Goal: Information Seeking & Learning: Find contact information

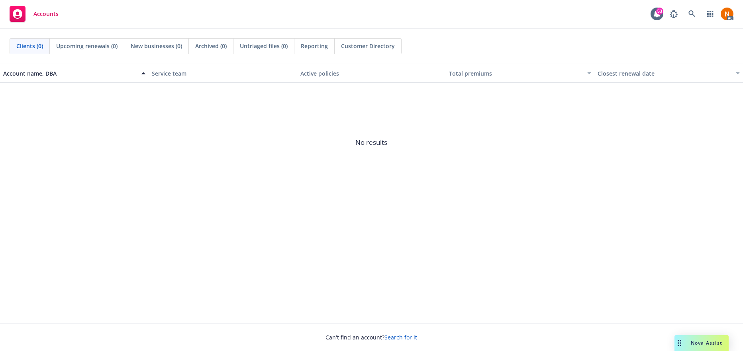
click at [333, 167] on span "No results" at bounding box center [371, 143] width 743 height 120
click at [698, 13] on link at bounding box center [692, 14] width 16 height 16
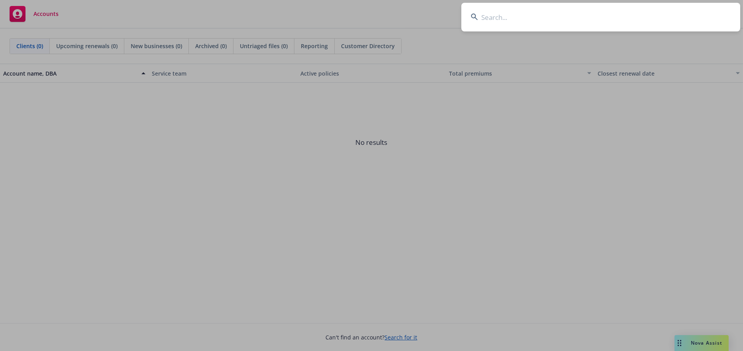
click at [521, 22] on input at bounding box center [600, 17] width 279 height 29
paste input "[US_STATE] Policy Center for Intellectual and Developmental Disabilities"
type input "[US_STATE] Policy Center for Intellectual and Developmental Disabilities"
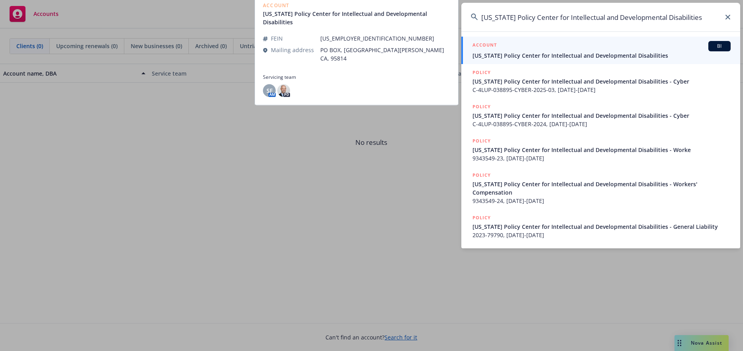
click at [561, 46] on div "ACCOUNT BI" at bounding box center [601, 46] width 258 height 10
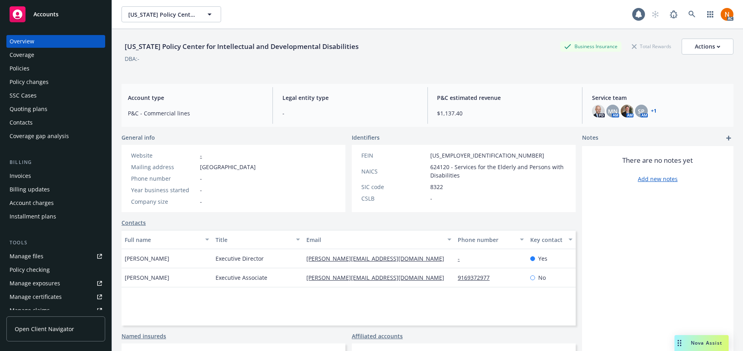
drag, startPoint x: 231, startPoint y: 117, endPoint x: 131, endPoint y: 57, distance: 117.4
click at [228, 114] on span "P&C - Commercial lines" at bounding box center [195, 113] width 135 height 8
click at [39, 108] on div "Quoting plans" at bounding box center [29, 109] width 38 height 13
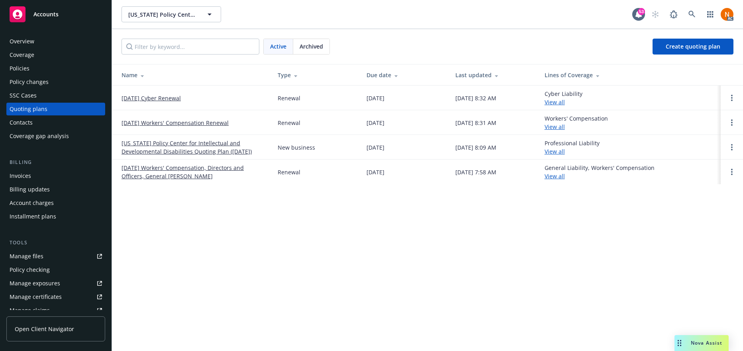
click at [173, 98] on link "[DATE] Cyber Renewal" at bounding box center [151, 98] width 59 height 8
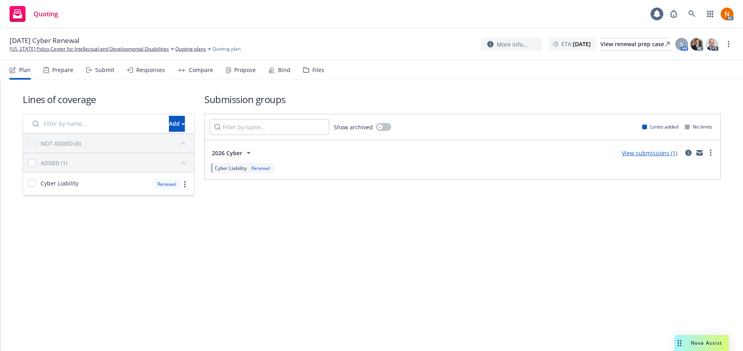
click at [66, 65] on div "Prepare" at bounding box center [58, 70] width 30 height 19
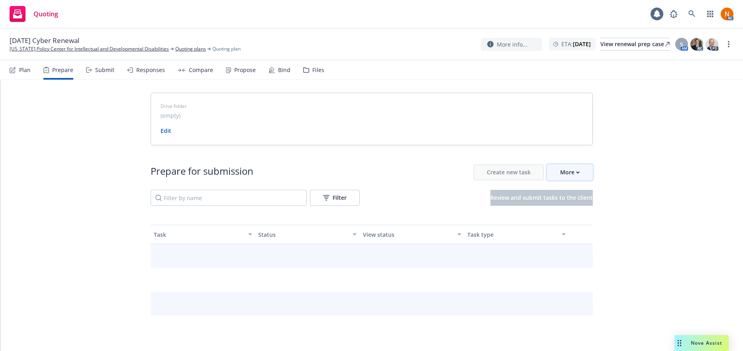
click at [576, 171] on icon "button" at bounding box center [578, 172] width 4 height 3
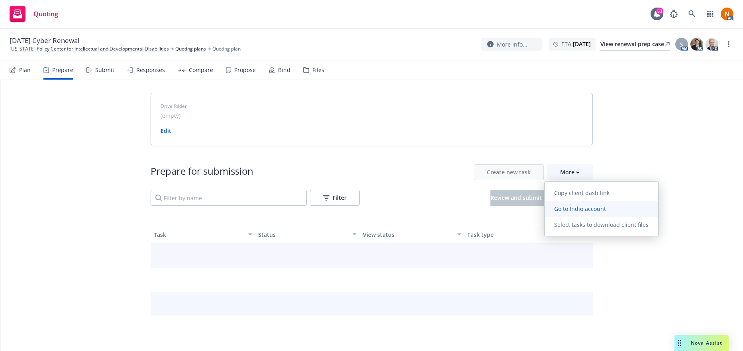
drag, startPoint x: 572, startPoint y: 215, endPoint x: 576, endPoint y: 214, distance: 4.7
click at [573, 215] on link "Go to Indio account" at bounding box center [602, 209] width 114 height 16
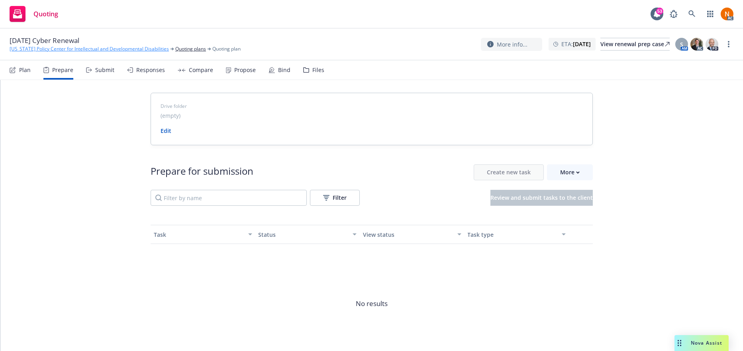
click at [46, 47] on link "California Policy Center for Intellectual and Developmental Disabilities" at bounding box center [89, 48] width 159 height 7
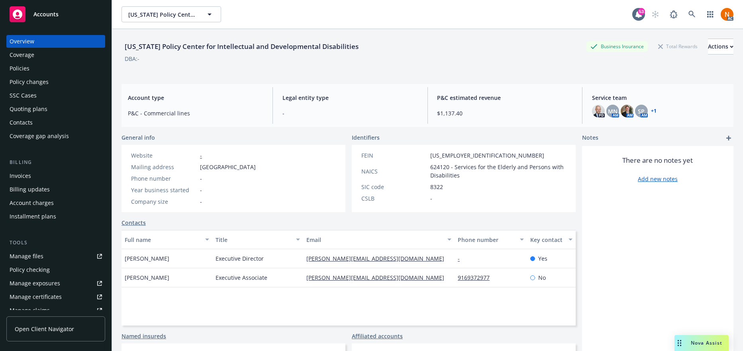
click at [41, 249] on div "Tools Manage files Policy checking Manage exposures Manage certificates Manage …" at bounding box center [55, 291] width 99 height 105
click at [42, 256] on div "Manage files" at bounding box center [27, 256] width 34 height 13
click at [51, 71] on div "Policies" at bounding box center [56, 68] width 92 height 13
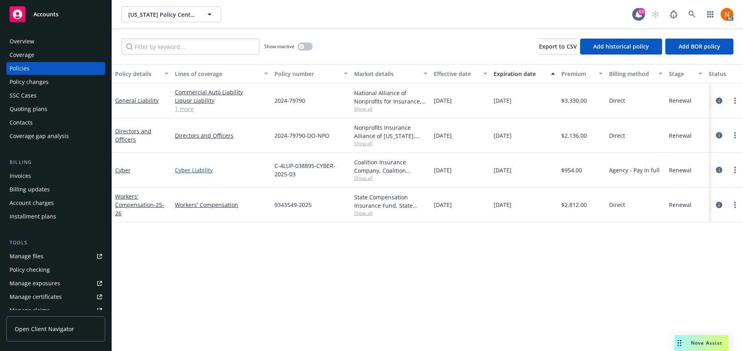
click at [199, 174] on link "Cyber Liability" at bounding box center [221, 170] width 93 height 8
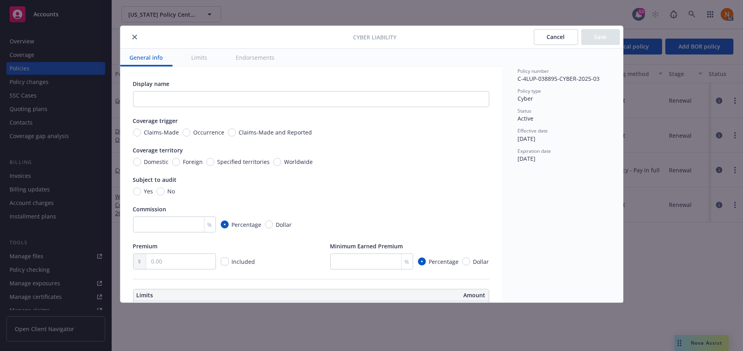
click at [135, 37] on icon "close" at bounding box center [134, 37] width 5 height 5
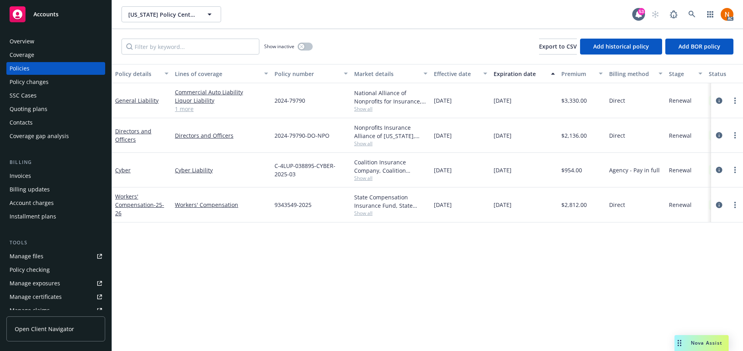
click at [68, 109] on div "Quoting plans" at bounding box center [56, 109] width 92 height 13
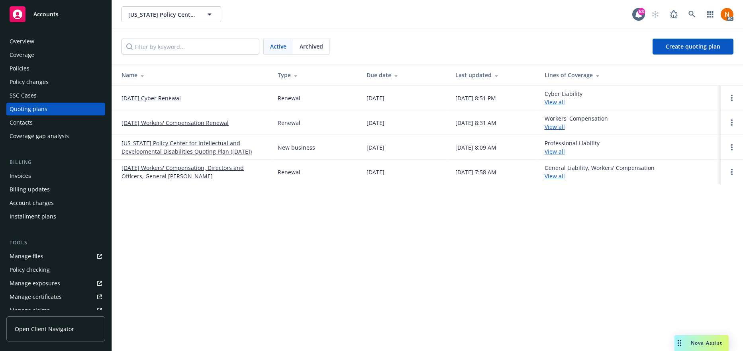
drag, startPoint x: 208, startPoint y: 232, endPoint x: 208, endPoint y: 203, distance: 29.1
click at [208, 214] on div "California Policy Center for Intellectual and Developmental Disabilities Califo…" at bounding box center [427, 175] width 631 height 351
drag, startPoint x: 196, startPoint y: 90, endPoint x: 117, endPoint y: 90, distance: 79.3
click at [117, 90] on td "01/01/26 Cyber Renewal" at bounding box center [191, 98] width 159 height 25
copy link "01/01/26 Cyber Renewal"
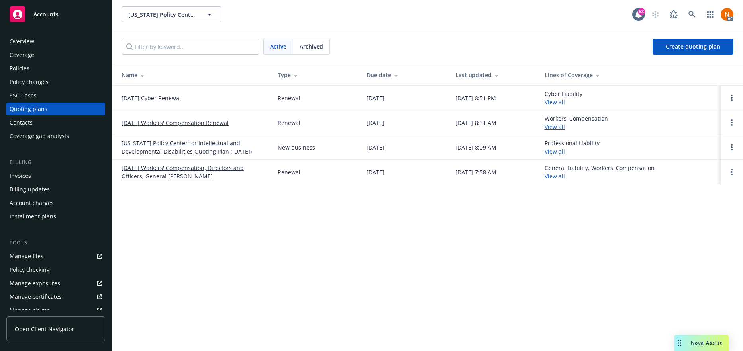
click at [14, 39] on div "Overview" at bounding box center [22, 41] width 25 height 13
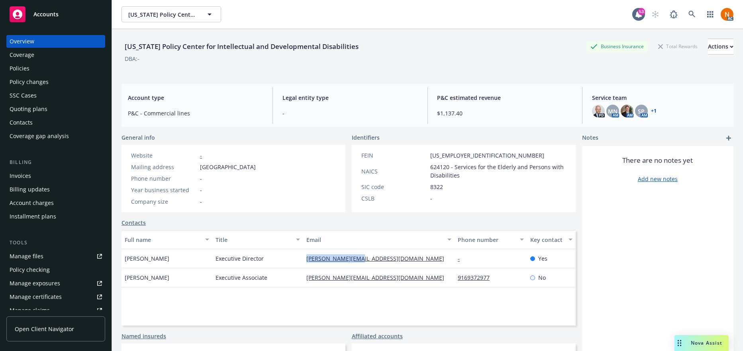
drag, startPoint x: 380, startPoint y: 257, endPoint x: 302, endPoint y: 259, distance: 78.1
click at [303, 259] on div "teresa@cpcidd.org" at bounding box center [378, 258] width 151 height 19
copy link "teresa@cpcidd.org"
drag, startPoint x: 199, startPoint y: 167, endPoint x: 274, endPoint y: 167, distance: 74.9
click at [256, 167] on span "PO BOX, RANCHO CORDOVA, CA, 95814" at bounding box center [228, 167] width 56 height 8
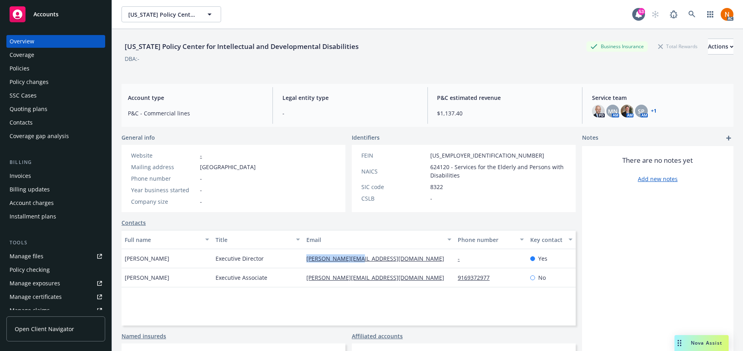
copy span "PO BOX, RANCHO CORDOVA"
click at [688, 12] on icon at bounding box center [691, 14] width 7 height 7
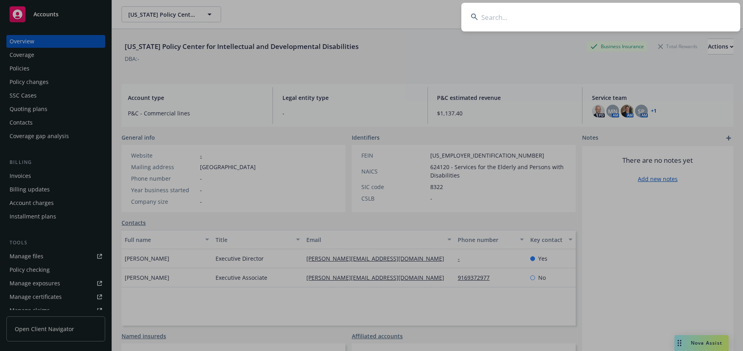
click at [506, 13] on input at bounding box center [600, 17] width 279 height 29
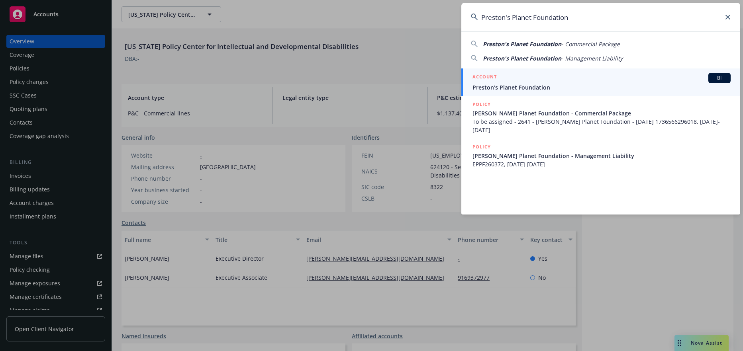
click at [517, 20] on input "Preston's Planet Foundation" at bounding box center [600, 17] width 279 height 29
type input "Preston's Planet Foundation"
click at [538, 80] on div "ACCOUNT BI" at bounding box center [601, 78] width 258 height 10
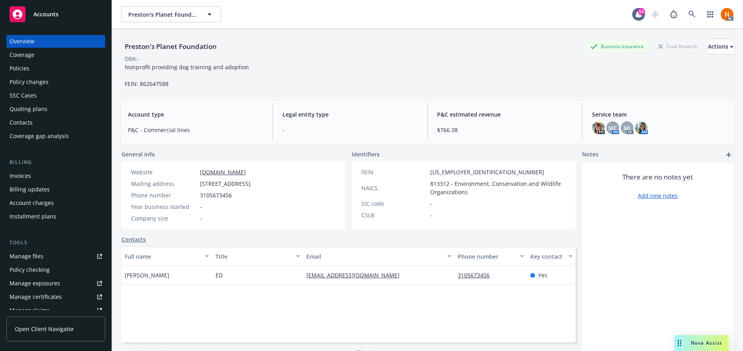
click at [198, 45] on div "Preston's Planet Foundation" at bounding box center [171, 46] width 98 height 10
copy div "Foundation"
click at [182, 108] on div "Account type P&C - Commercial lines" at bounding box center [196, 122] width 148 height 37
drag, startPoint x: 391, startPoint y: 285, endPoint x: 298, endPoint y: 284, distance: 93.6
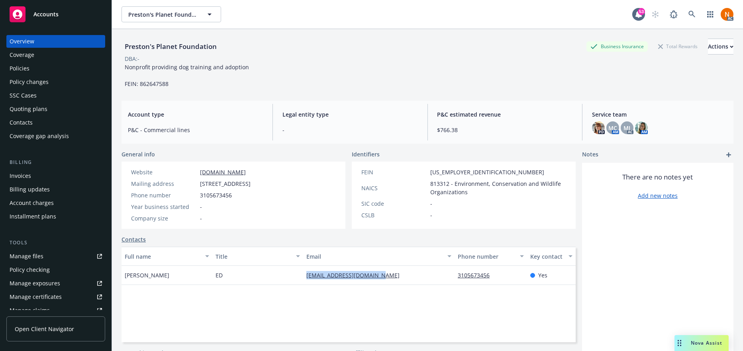
click at [298, 284] on div "Laura Nativo ED hello@prestonsplanet.org 3105673456 Yes" at bounding box center [349, 275] width 454 height 19
copy div "hello@prestonsplanet.org"
drag, startPoint x: 523, startPoint y: 315, endPoint x: 626, endPoint y: 304, distance: 103.7
click at [523, 315] on div "Full name Title Email Phone number Key contact Laura Nativo ED hello@prestonspl…" at bounding box center [349, 295] width 454 height 96
drag, startPoint x: 199, startPoint y: 183, endPoint x: 261, endPoint y: 182, distance: 62.1
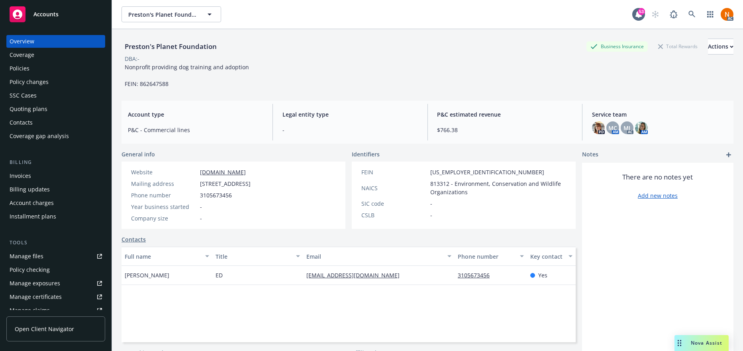
click at [251, 182] on span "17250 Sunset Boulevard, Pacific Palisades, CA, 90272" at bounding box center [225, 184] width 51 height 8
copy span "17250 Sunset Boulevard"
drag, startPoint x: 267, startPoint y: 184, endPoint x: 307, endPoint y: 182, distance: 40.7
click at [251, 182] on span "17250 Sunset Boulevard, Pacific Palisades, CA, 90272" at bounding box center [225, 184] width 51 height 8
copy span "Pacific Palisades"
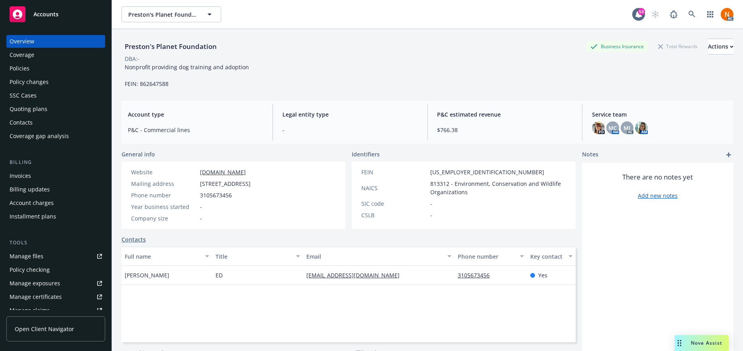
click at [206, 188] on span "17250 Sunset Boulevard, Pacific Palisades, CA, 90272" at bounding box center [225, 184] width 51 height 8
copy span "90272"
click at [216, 200] on span "3105673456" at bounding box center [216, 195] width 32 height 8
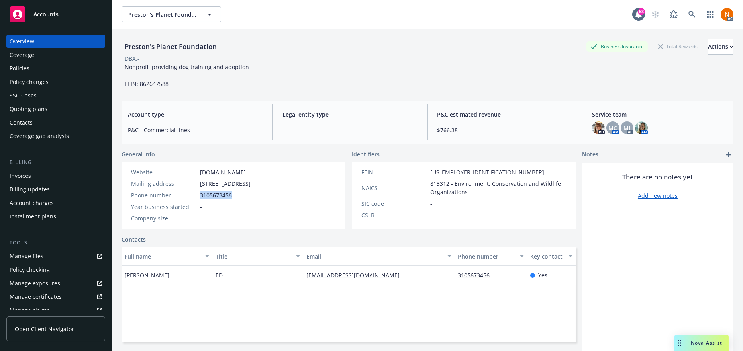
copy span "3105673456"
drag, startPoint x: 273, startPoint y: 170, endPoint x: 200, endPoint y: 169, distance: 73.3
click at [200, 169] on div "Website www.prestonsplanet.org" at bounding box center [191, 172] width 126 height 8
copy link "www.prestonsplanet.org"
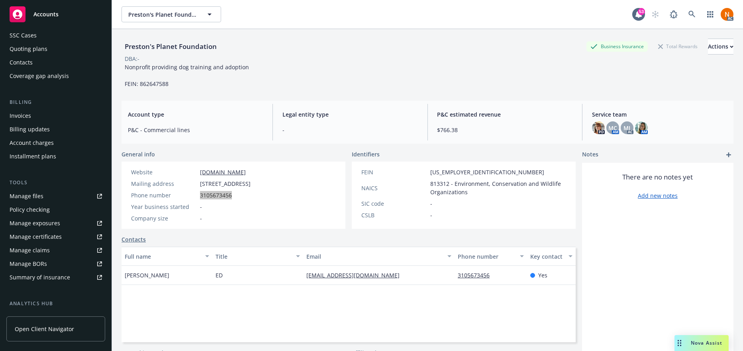
scroll to position [167, 0]
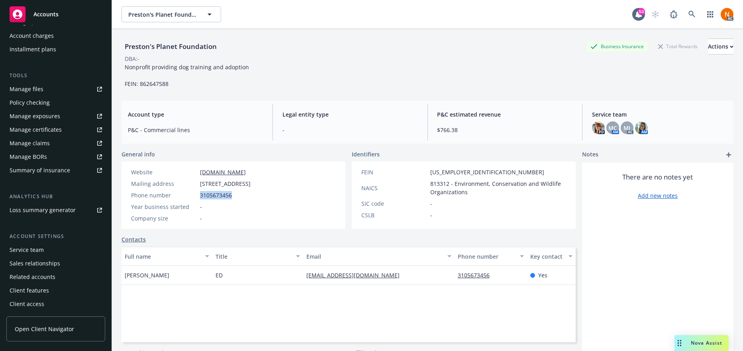
click at [37, 251] on div "Service team" at bounding box center [27, 250] width 34 height 13
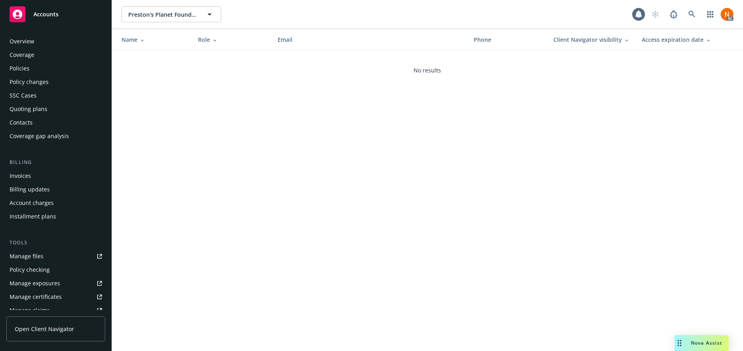
scroll to position [168, 0]
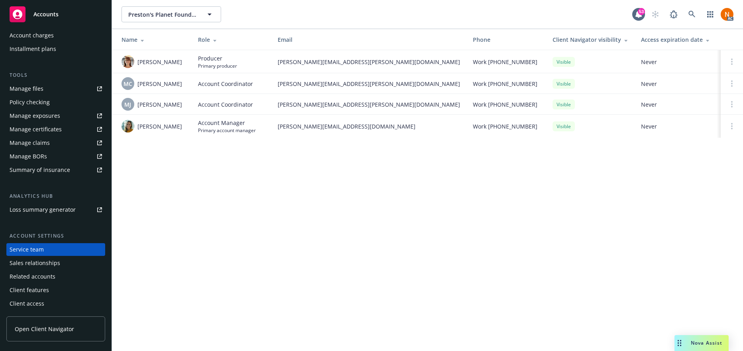
drag, startPoint x: 312, startPoint y: 204, endPoint x: 290, endPoint y: 188, distance: 27.6
click at [312, 204] on div "Preston's Planet Foundation Preston's Planet Foundation 53 AC Name Role Email P…" at bounding box center [427, 175] width 631 height 351
drag, startPoint x: 173, startPoint y: 125, endPoint x: 136, endPoint y: 129, distance: 37.3
click at [136, 129] on div "Sally Poole" at bounding box center [154, 126] width 64 height 13
drag, startPoint x: 284, startPoint y: 214, endPoint x: 207, endPoint y: 156, distance: 96.3
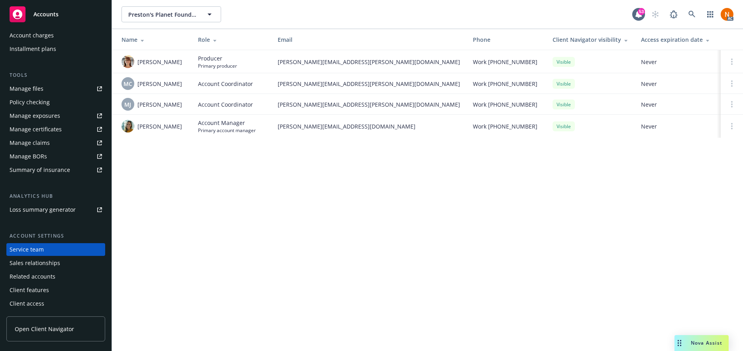
click at [279, 213] on div "Preston's Planet Foundation Preston's Planet Foundation 53 AC Name Role Email P…" at bounding box center [427, 175] width 631 height 351
click at [187, 163] on div "Preston's Planet Foundation Preston's Planet Foundation 53 AC Name Role Email P…" at bounding box center [427, 175] width 631 height 351
click at [172, 222] on div "Preston's Planet Foundation Preston's Planet Foundation 53 AC Name Role Email P…" at bounding box center [427, 175] width 631 height 351
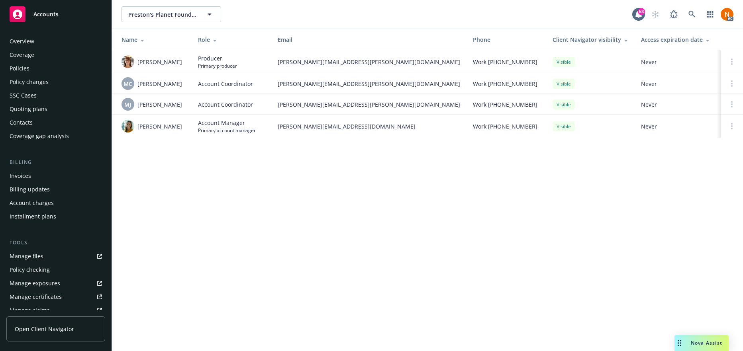
drag, startPoint x: 48, startPoint y: 71, endPoint x: 95, endPoint y: 95, distance: 52.7
click at [48, 71] on div "Policies" at bounding box center [56, 68] width 92 height 13
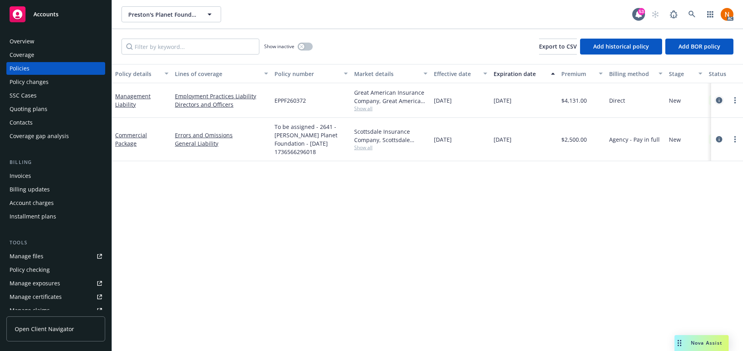
click at [718, 100] on icon "circleInformation" at bounding box center [719, 100] width 6 height 6
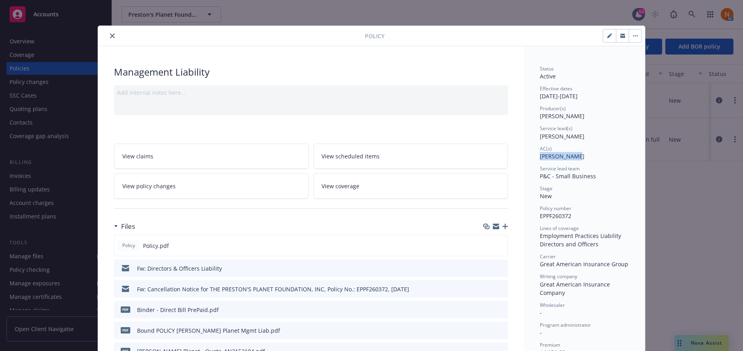
drag, startPoint x: 575, startPoint y: 155, endPoint x: 537, endPoint y: 157, distance: 38.3
click at [540, 157] on div "AC(s) Michael Jose" at bounding box center [584, 152] width 89 height 15
click at [110, 37] on icon "close" at bounding box center [112, 35] width 5 height 5
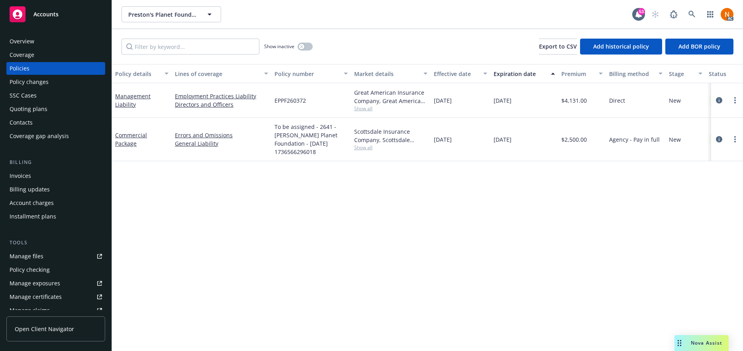
click at [45, 108] on div "Quoting plans" at bounding box center [29, 109] width 38 height 13
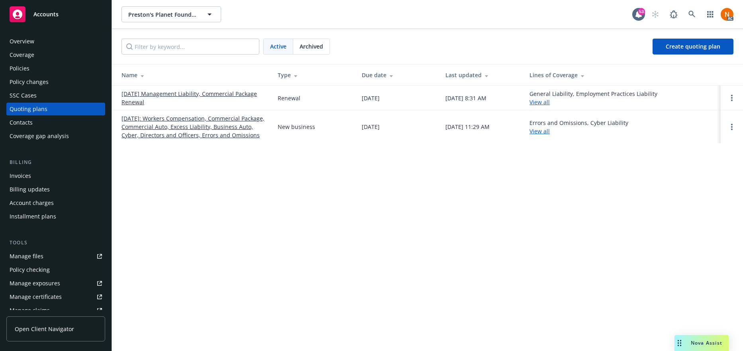
click at [218, 94] on link "01/01/26 Management Liability, Commercial Package Renewal" at bounding box center [193, 98] width 143 height 17
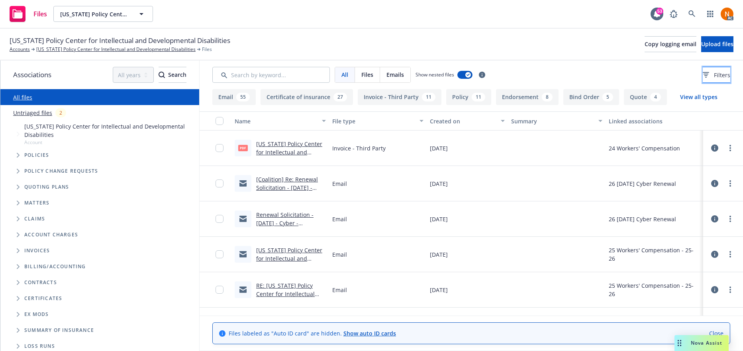
click at [703, 75] on button "Filters" at bounding box center [716, 75] width 27 height 16
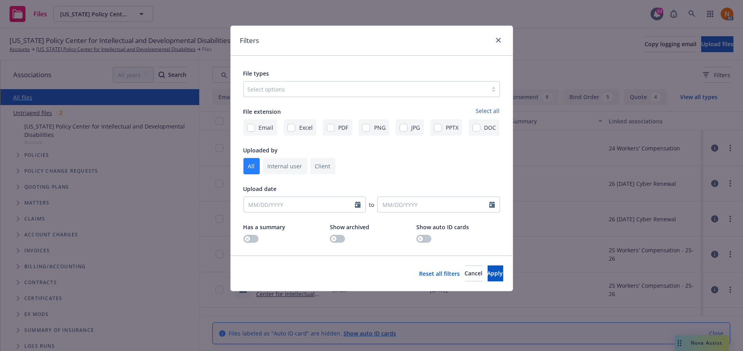
click at [301, 90] on div at bounding box center [366, 89] width 236 height 10
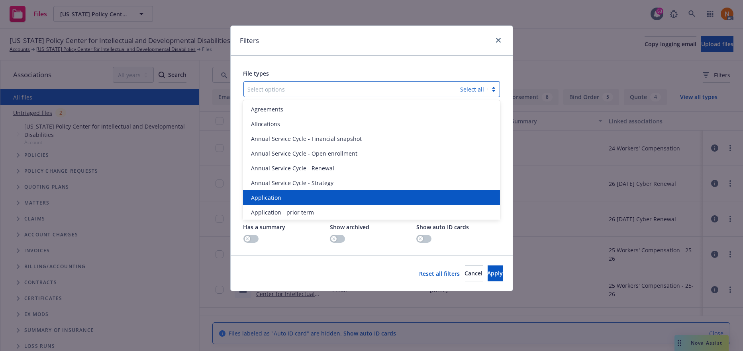
click at [295, 200] on div "Application" at bounding box center [371, 198] width 247 height 8
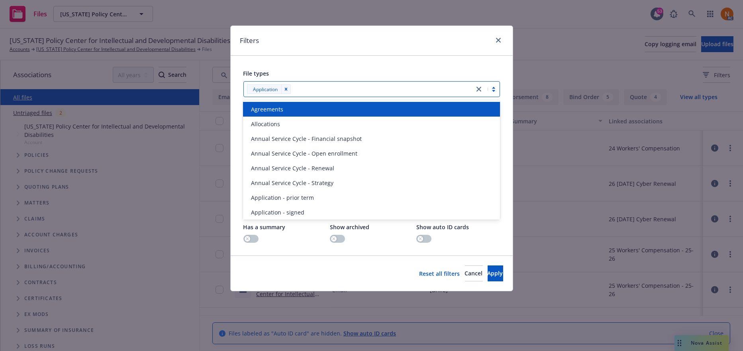
click at [348, 89] on div at bounding box center [381, 89] width 177 height 10
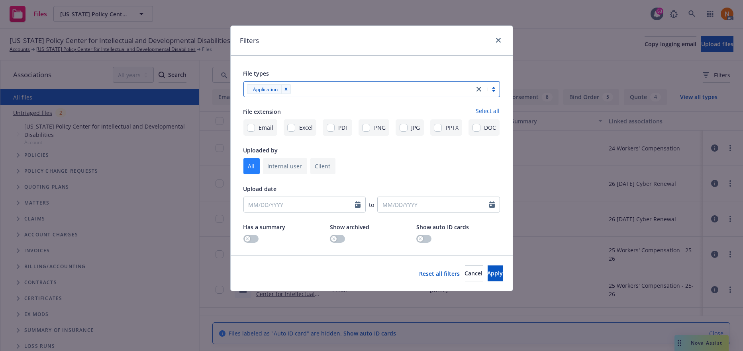
click at [348, 89] on div at bounding box center [381, 89] width 177 height 10
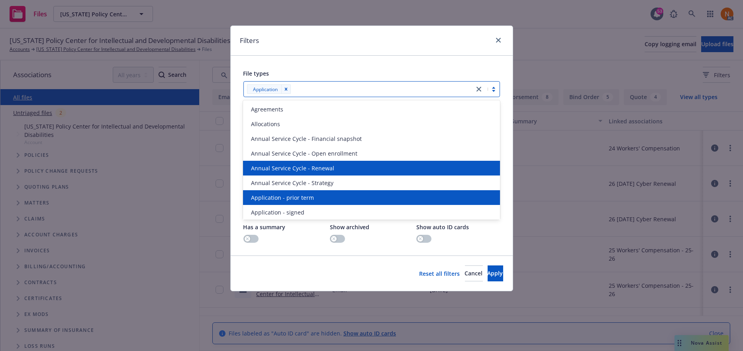
drag, startPoint x: 332, startPoint y: 194, endPoint x: 337, endPoint y: 171, distance: 24.0
click at [332, 194] on div "Application - prior term" at bounding box center [371, 198] width 247 height 8
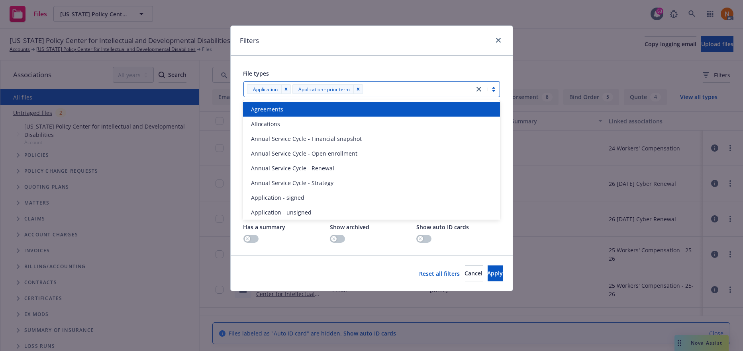
click at [407, 86] on div at bounding box center [417, 89] width 105 height 10
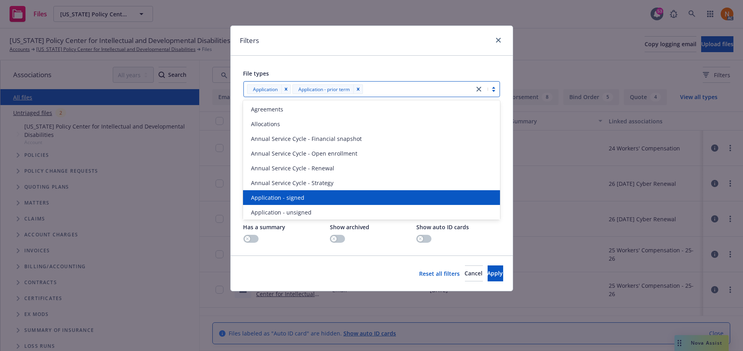
click at [370, 194] on div "Application - signed" at bounding box center [371, 198] width 247 height 8
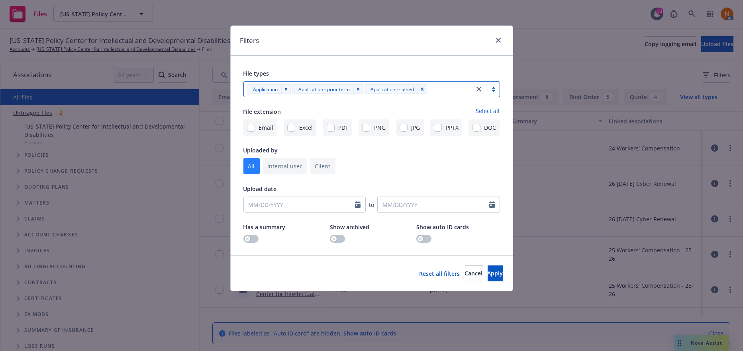
click at [455, 91] on div at bounding box center [449, 89] width 41 height 10
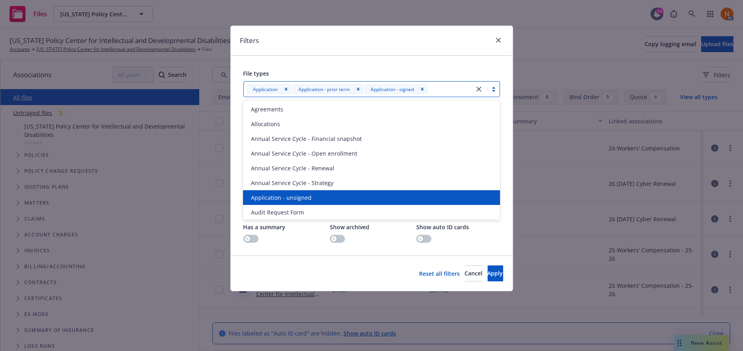
click at [323, 195] on div "Application - unsigned" at bounding box center [371, 198] width 247 height 8
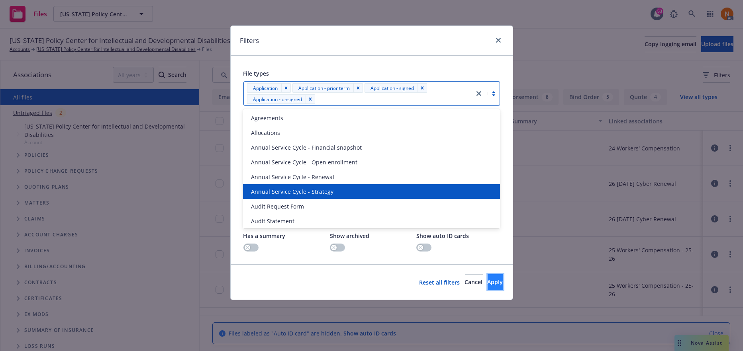
click at [491, 284] on button "Apply" at bounding box center [496, 282] width 16 height 16
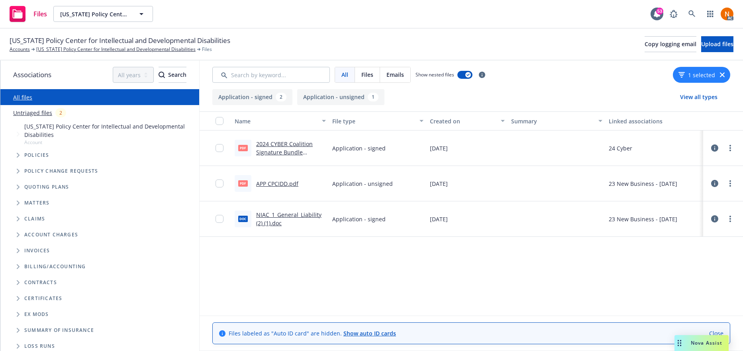
click at [288, 142] on link "2024 CYBER Coalition Signature Bundle signed.pdf" at bounding box center [284, 152] width 57 height 24
click at [274, 185] on link "APP CPCIDD.pdf" at bounding box center [277, 184] width 42 height 8
click at [275, 182] on link "APP CPCIDD.pdf" at bounding box center [277, 184] width 42 height 8
click at [60, 50] on link "California Policy Center for Intellectual and Developmental Disabilities" at bounding box center [115, 49] width 159 height 7
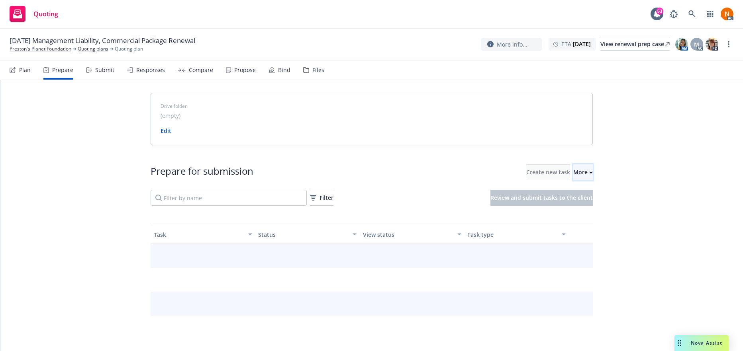
click at [573, 173] on div "More" at bounding box center [583, 172] width 20 height 15
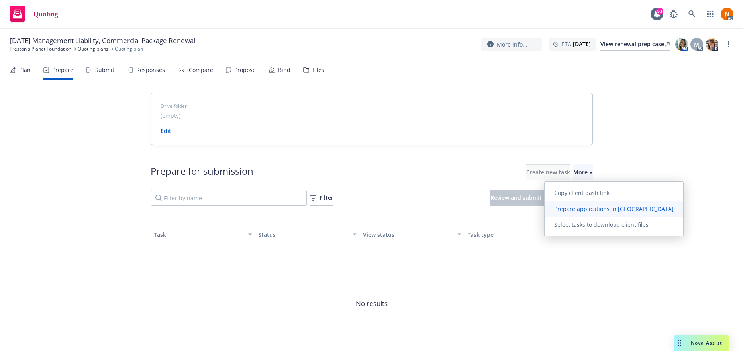
click at [567, 208] on span "Prepare applications in [GEOGRAPHIC_DATA]" at bounding box center [614, 209] width 139 height 8
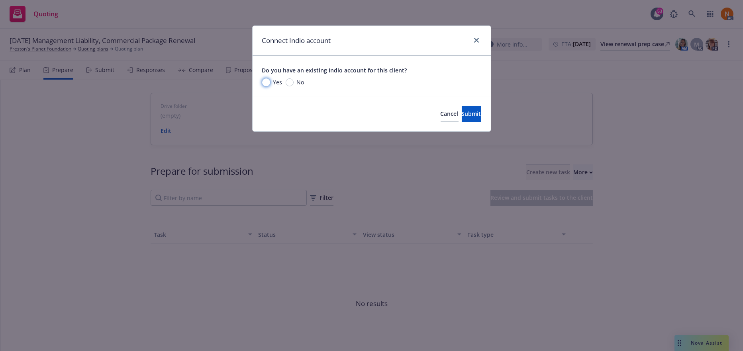
click at [263, 81] on input "Yes" at bounding box center [266, 82] width 8 height 8
radio input "true"
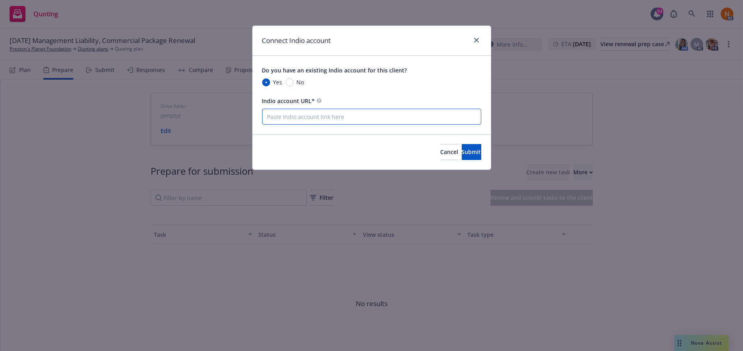
drag, startPoint x: 280, startPoint y: 116, endPoint x: 405, endPoint y: 141, distance: 127.3
click at [280, 116] on input "Indio account URL*" at bounding box center [371, 117] width 219 height 16
paste input "[URL][DOMAIN_NAME]"
type input "[URL][DOMAIN_NAME]"
click at [464, 151] on span "Submit" at bounding box center [472, 152] width 20 height 8
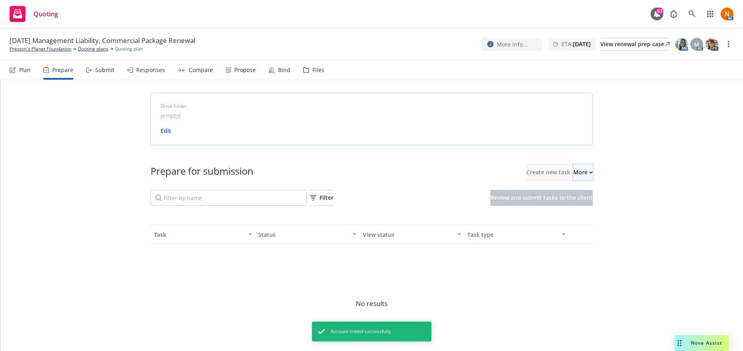
click at [573, 176] on div "More" at bounding box center [583, 172] width 20 height 15
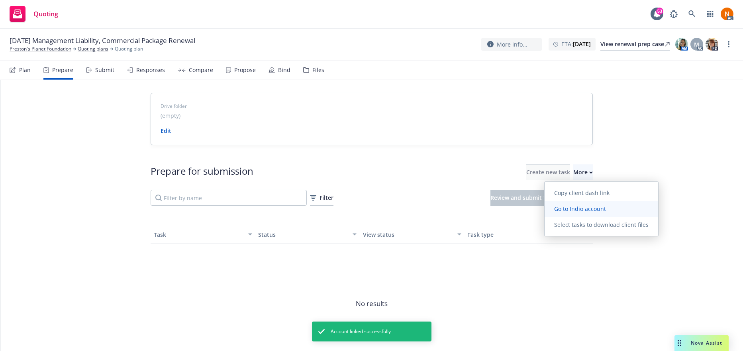
click at [566, 211] on span "Go to Indio account" at bounding box center [580, 209] width 71 height 8
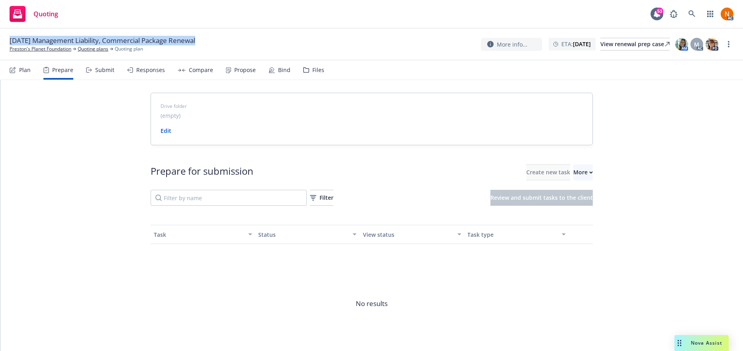
drag, startPoint x: 9, startPoint y: 39, endPoint x: 217, endPoint y: 35, distance: 208.4
click at [217, 35] on div "[DATE] Management Liability, Commercial Package [PERSON_NAME] Planet Foundation…" at bounding box center [371, 45] width 743 height 32
copy div "[DATE] Management Liability, Commercial Package Renewal"
click at [34, 48] on link "Preston's Planet Foundation" at bounding box center [41, 48] width 62 height 7
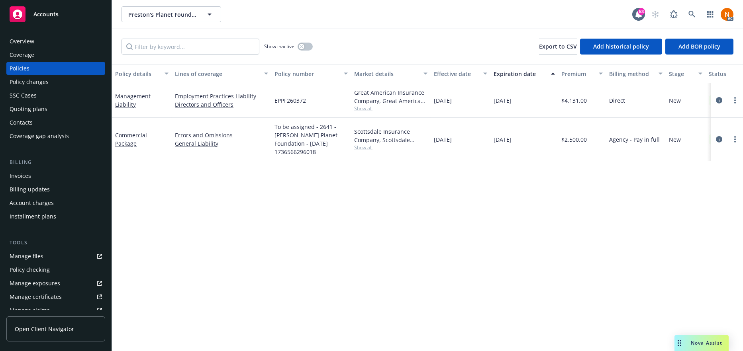
click at [33, 262] on div "Manage files" at bounding box center [27, 256] width 34 height 13
click at [53, 39] on div "Overview" at bounding box center [56, 41] width 92 height 13
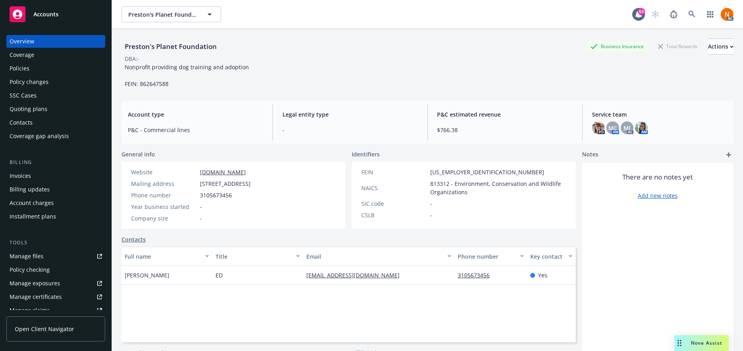
click at [186, 313] on div "Full name Title Email Phone number Key contact [PERSON_NAME] ED [EMAIL_ADDRESS]…" at bounding box center [349, 295] width 454 height 96
drag, startPoint x: 176, startPoint y: 276, endPoint x: 192, endPoint y: 284, distance: 18.0
click at [122, 277] on div "[PERSON_NAME]" at bounding box center [167, 275] width 91 height 19
copy span "[PERSON_NAME]"
click at [149, 280] on span "[PERSON_NAME]" at bounding box center [147, 275] width 45 height 8
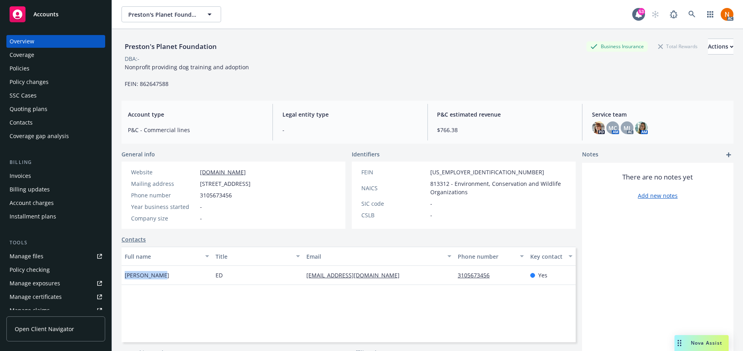
drag, startPoint x: 166, startPoint y: 280, endPoint x: 123, endPoint y: 283, distance: 42.7
click at [123, 283] on div "[PERSON_NAME]" at bounding box center [167, 275] width 91 height 19
copy span "[PERSON_NAME]"
click at [408, 209] on div "FEIN [US_EMPLOYER_IDENTIFICATION_NUMBER] NAICS 813312 - Environment, Conservati…" at bounding box center [463, 193] width 211 height 51
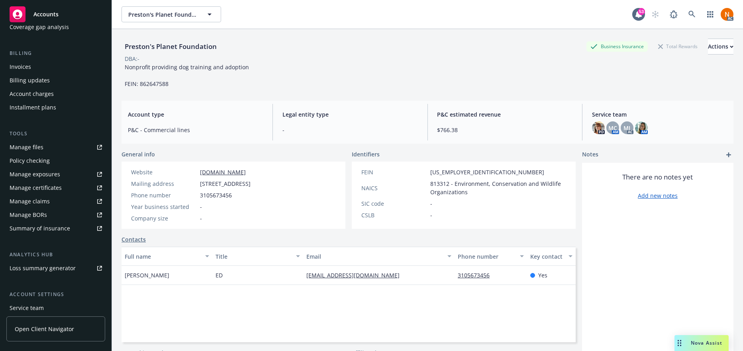
scroll to position [167, 0]
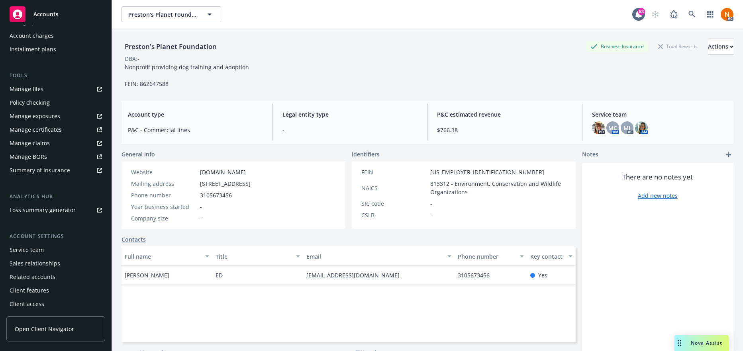
click at [45, 255] on div "Service team" at bounding box center [56, 250] width 92 height 13
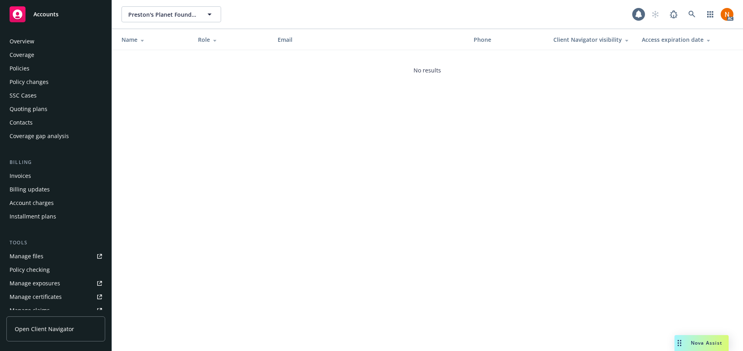
scroll to position [168, 0]
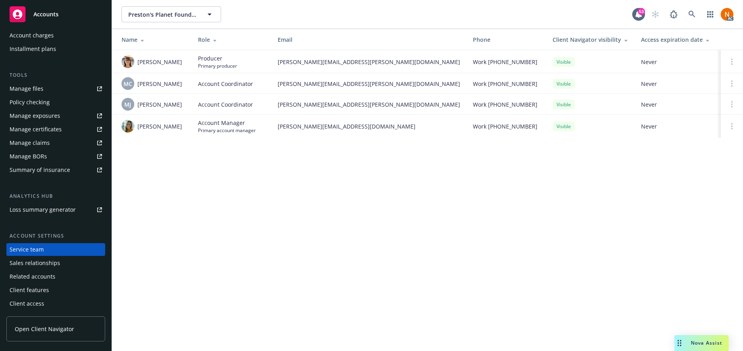
drag, startPoint x: 163, startPoint y: 69, endPoint x: 137, endPoint y: 57, distance: 29.0
click at [137, 58] on span "[PERSON_NAME]" at bounding box center [159, 62] width 45 height 8
copy span "[PERSON_NAME]"
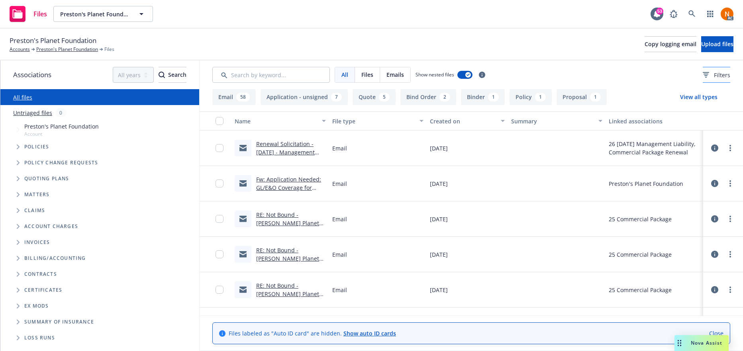
click at [714, 71] on span "Filters" at bounding box center [722, 75] width 16 height 8
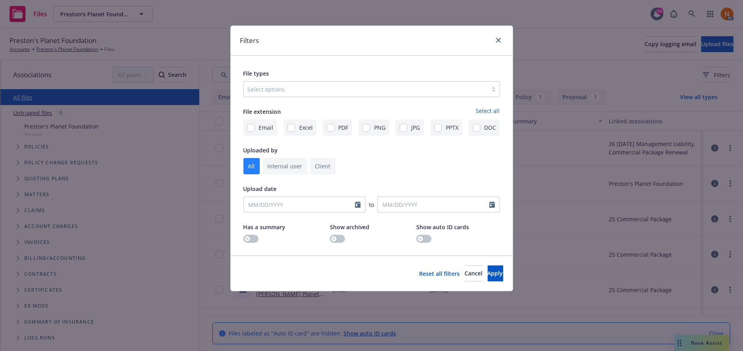
drag, startPoint x: 317, startPoint y: 96, endPoint x: 321, endPoint y: 93, distance: 5.2
click at [317, 96] on div "Select options" at bounding box center [366, 89] width 244 height 13
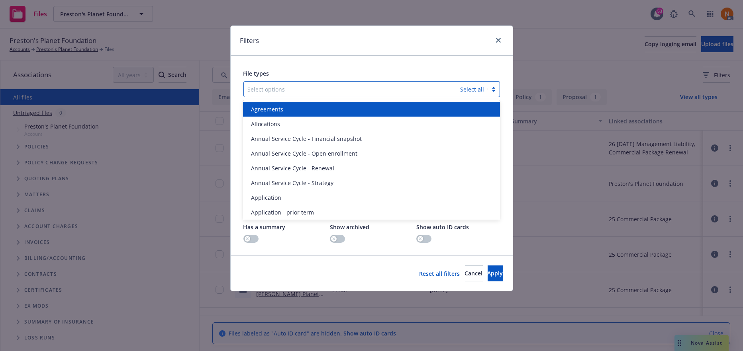
click at [321, 93] on div at bounding box center [352, 89] width 209 height 10
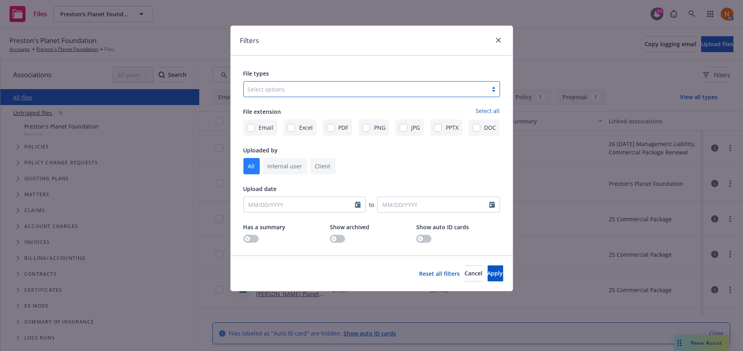
click at [321, 93] on div at bounding box center [366, 89] width 236 height 10
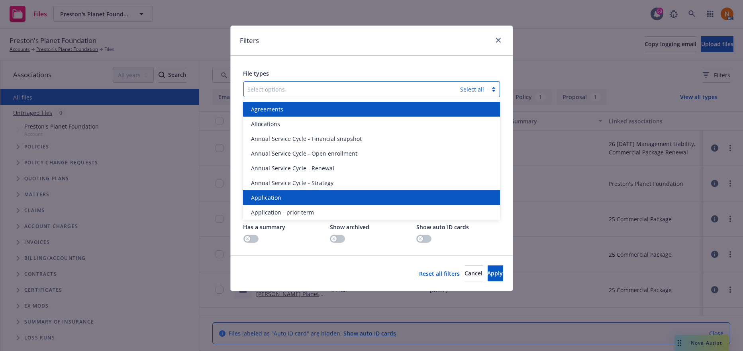
drag, startPoint x: 288, startPoint y: 197, endPoint x: 353, endPoint y: 115, distance: 103.8
click at [288, 197] on div "Application" at bounding box center [371, 198] width 247 height 8
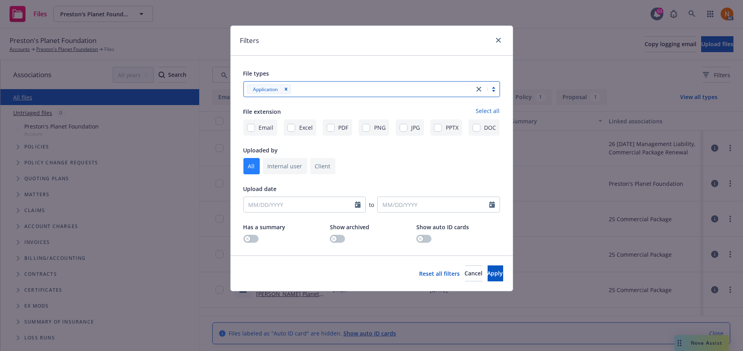
click at [375, 84] on div "Application" at bounding box center [359, 89] width 230 height 13
click at [374, 86] on div at bounding box center [381, 89] width 177 height 10
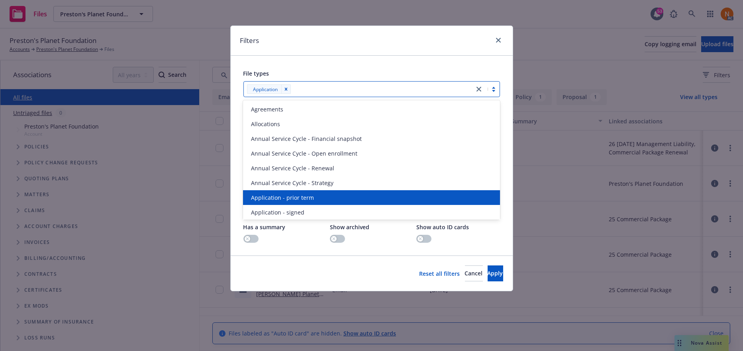
click at [290, 196] on span "Application - prior term" at bounding box center [282, 198] width 63 height 8
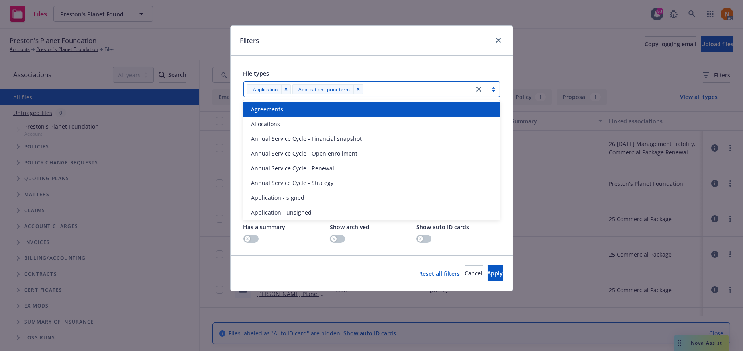
click at [414, 84] on div "Application Application - prior term" at bounding box center [359, 89] width 230 height 13
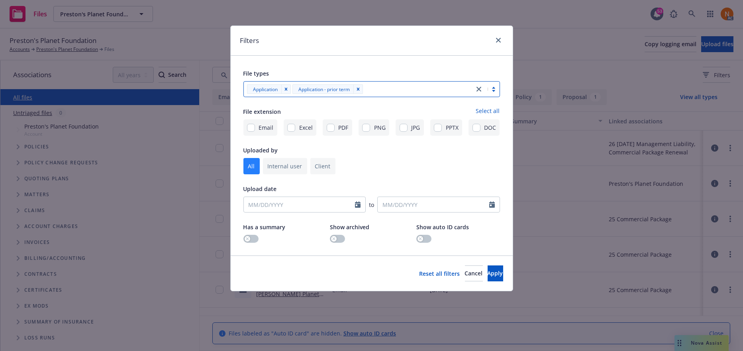
click at [414, 86] on div at bounding box center [417, 89] width 105 height 10
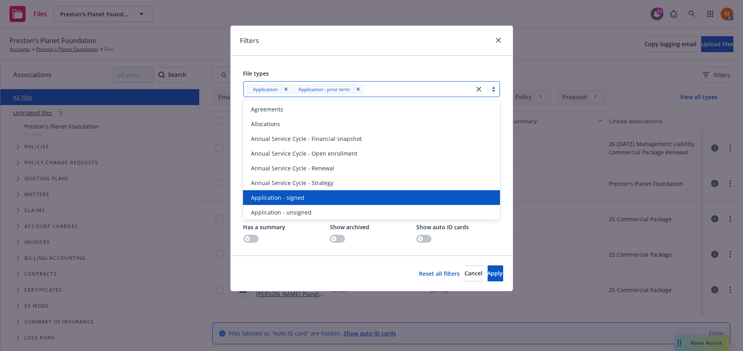
click at [330, 196] on div "Application - signed" at bounding box center [371, 198] width 247 height 8
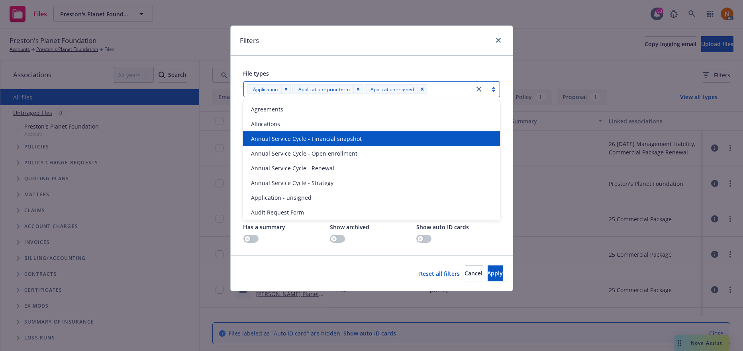
click at [447, 87] on div at bounding box center [449, 89] width 41 height 10
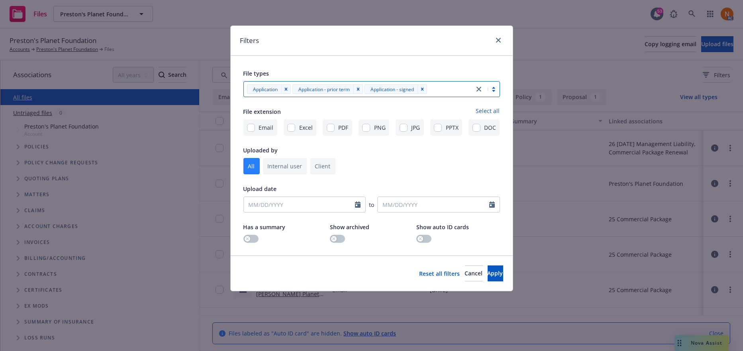
click at [447, 87] on div at bounding box center [449, 89] width 41 height 10
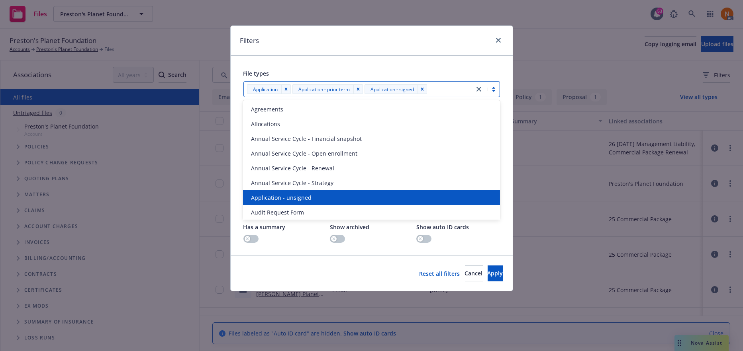
click at [326, 201] on div "Application - unsigned" at bounding box center [371, 198] width 247 height 8
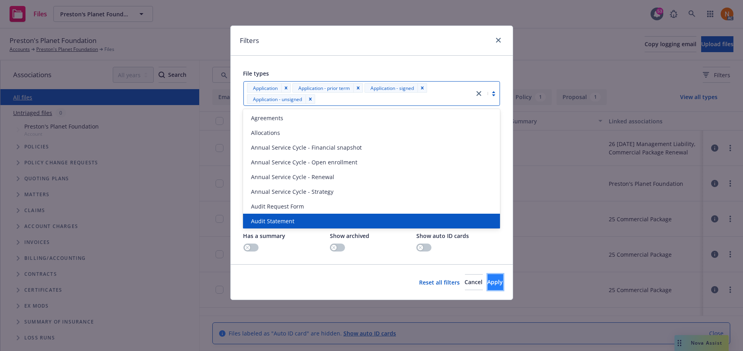
click at [488, 276] on button "Apply" at bounding box center [496, 282] width 16 height 16
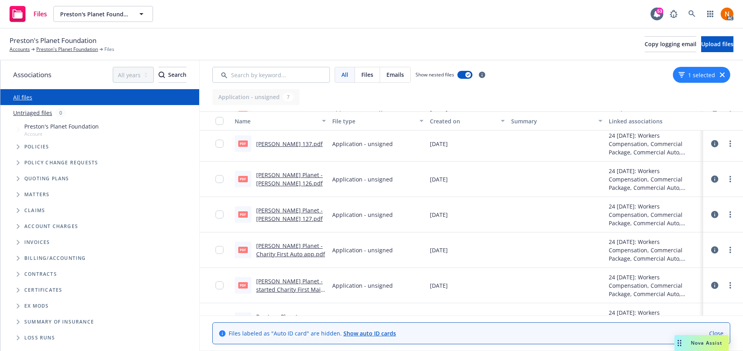
scroll to position [63, 0]
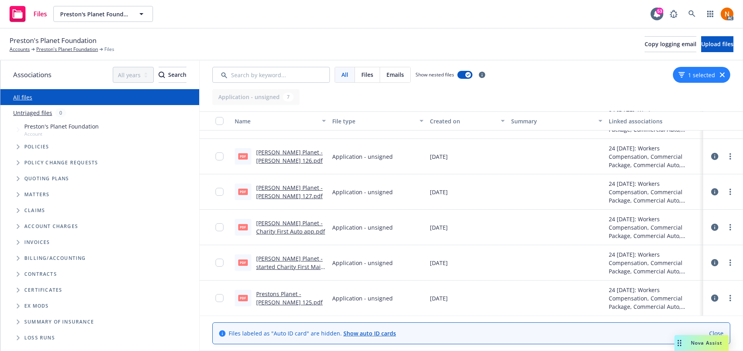
click at [301, 259] on link "Preston's Planet - started Charity First Main app copy.pdf" at bounding box center [290, 267] width 68 height 24
click at [272, 223] on link "Preston's Planet - Charity First Auto app.pdf" at bounding box center [290, 228] width 69 height 16
click at [91, 48] on link "Preston's Planet Foundation" at bounding box center [67, 49] width 62 height 7
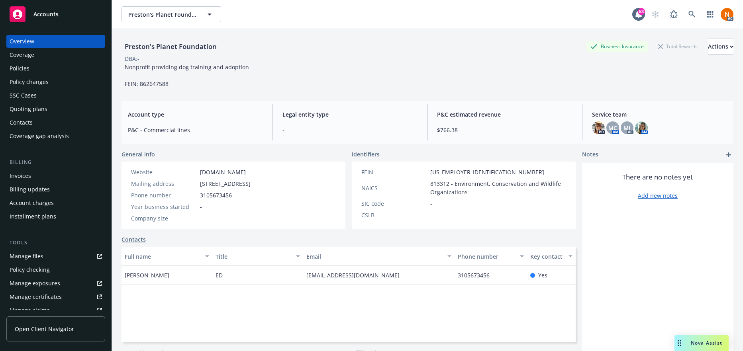
click at [36, 69] on div "Policies" at bounding box center [56, 68] width 92 height 13
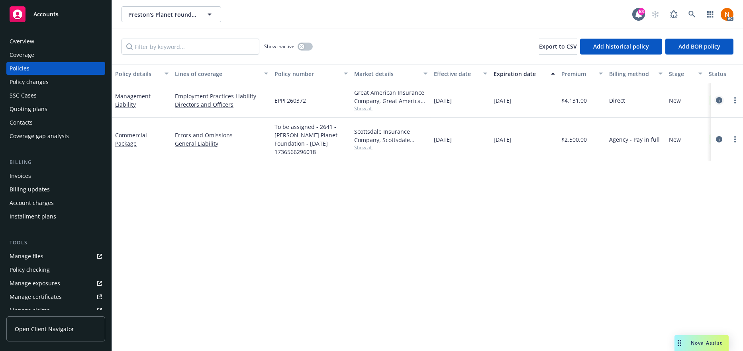
click at [719, 98] on icon "circleInformation" at bounding box center [719, 100] width 6 height 6
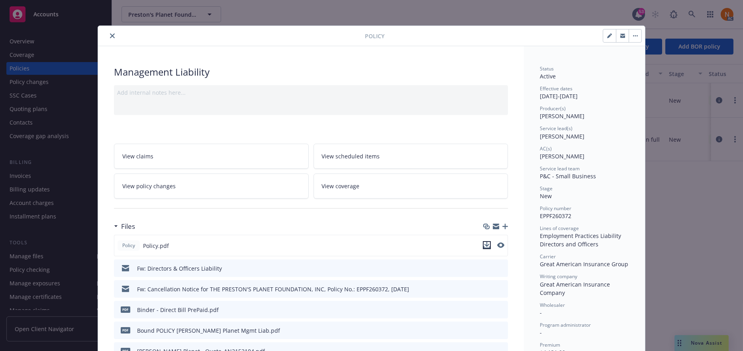
click at [486, 245] on icon "download file" at bounding box center [487, 245] width 6 height 6
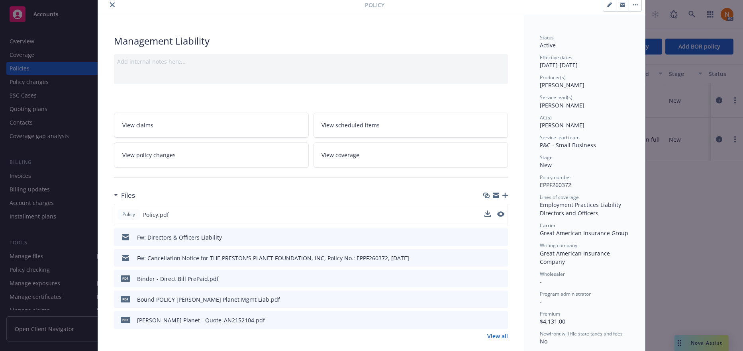
scroll to position [120, 0]
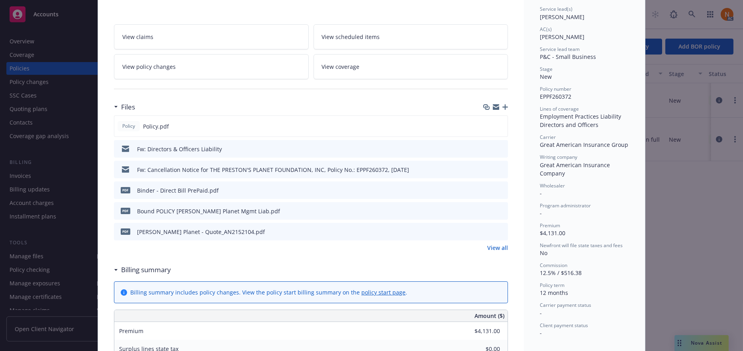
click at [490, 245] on link "View all" at bounding box center [497, 248] width 21 height 8
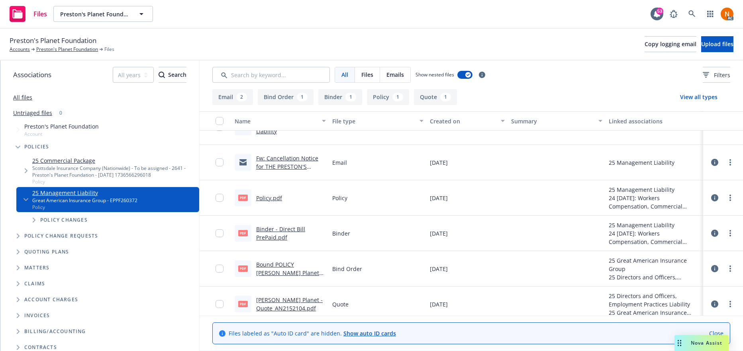
scroll to position [27, 0]
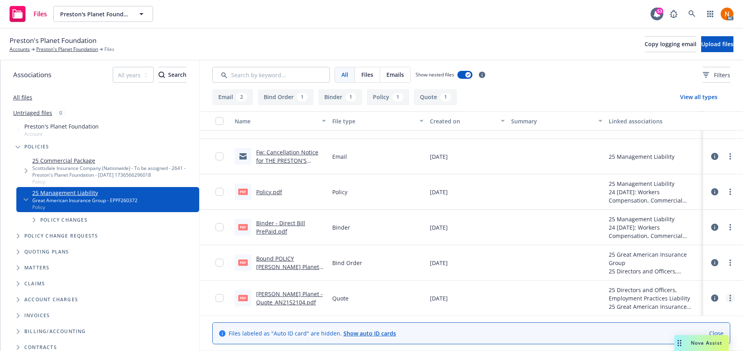
click at [729, 298] on circle "more" at bounding box center [730, 299] width 2 height 2
click at [686, 257] on link "Download" at bounding box center [695, 256] width 79 height 16
click at [727, 192] on link "more" at bounding box center [730, 192] width 10 height 10
click at [683, 226] on link "Download" at bounding box center [688, 224] width 79 height 16
drag, startPoint x: 265, startPoint y: 191, endPoint x: 416, endPoint y: 161, distance: 154.4
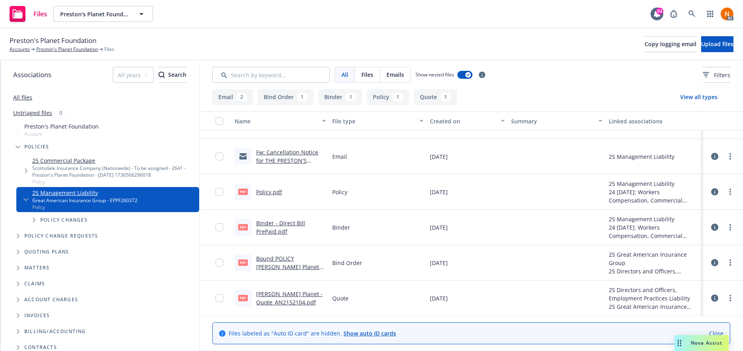
click at [265, 191] on link "Policy.pdf" at bounding box center [269, 192] width 26 height 8
